Goal: Transaction & Acquisition: Purchase product/service

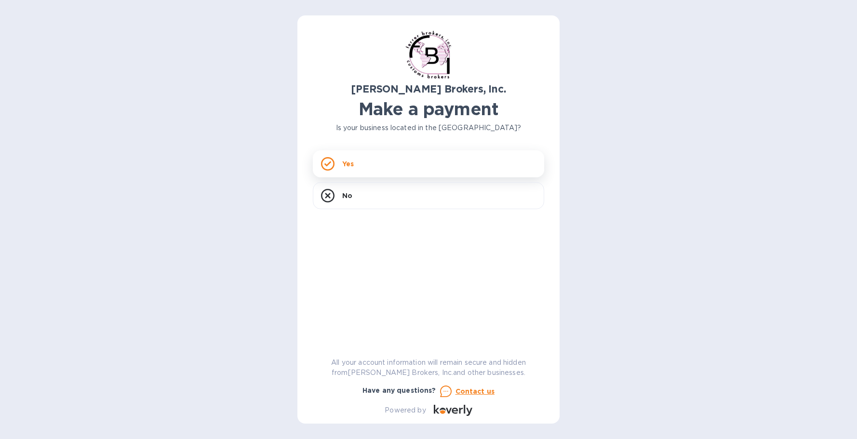
click at [366, 172] on div "Yes" at bounding box center [428, 163] width 231 height 27
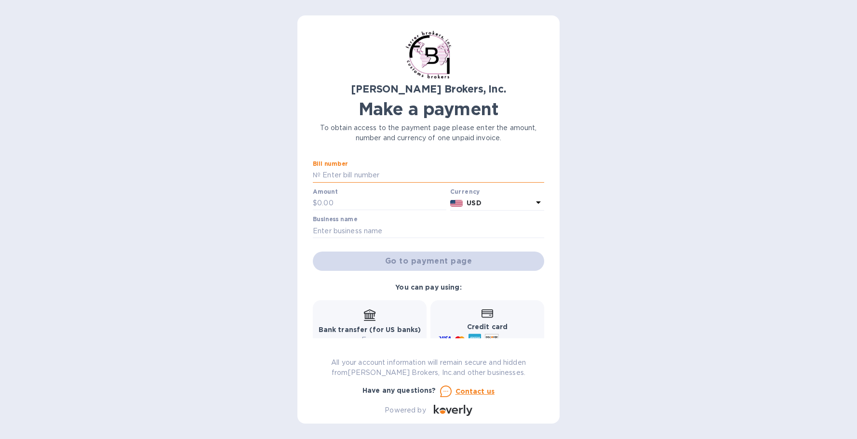
paste input "298211A"
type input "298211A"
click at [315, 206] on p "$" at bounding box center [315, 203] width 4 height 10
click at [322, 197] on input "text" at bounding box center [381, 203] width 129 height 14
type input "40.00"
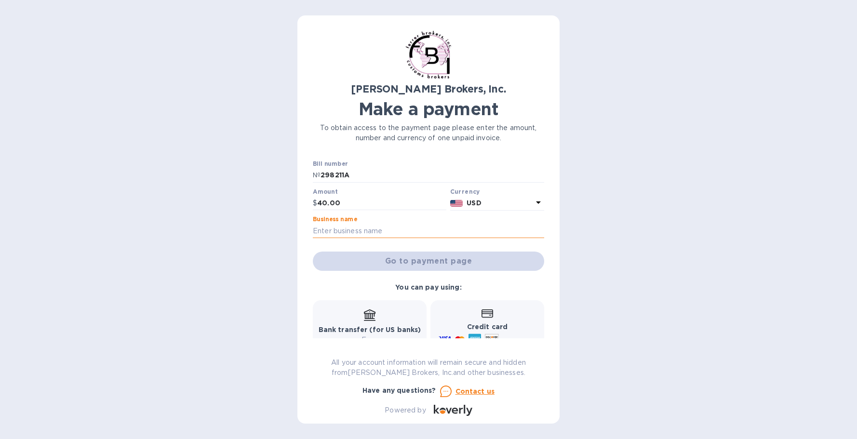
click at [395, 227] on input "text" at bounding box center [428, 231] width 231 height 14
type input "[PERSON_NAME] Inc."
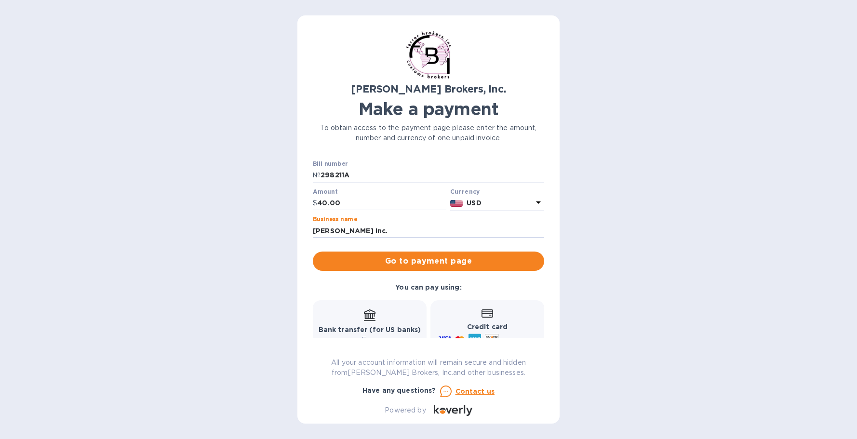
click at [389, 260] on span "Go to payment page" at bounding box center [429, 262] width 216 height 12
